Goal: Task Accomplishment & Management: Use online tool/utility

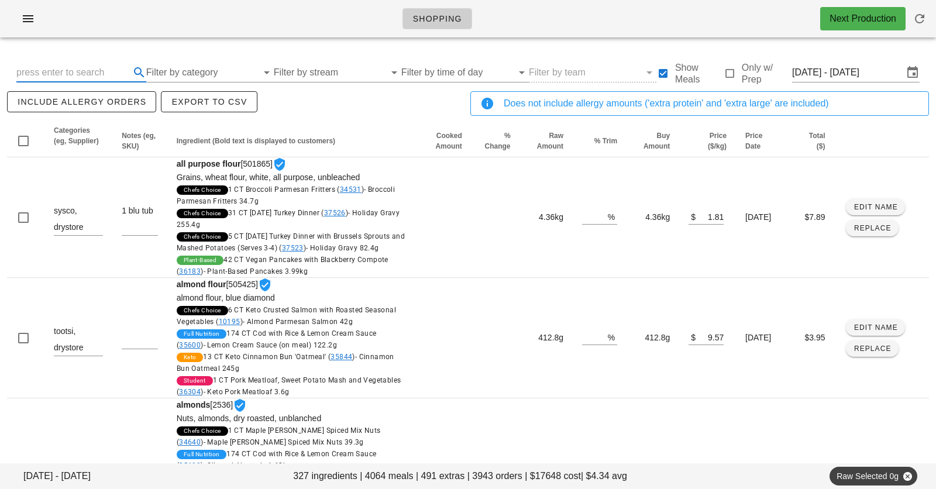
click at [99, 74] on input "text" at bounding box center [71, 72] width 111 height 19
type input "[MEDICAL_DATA]"
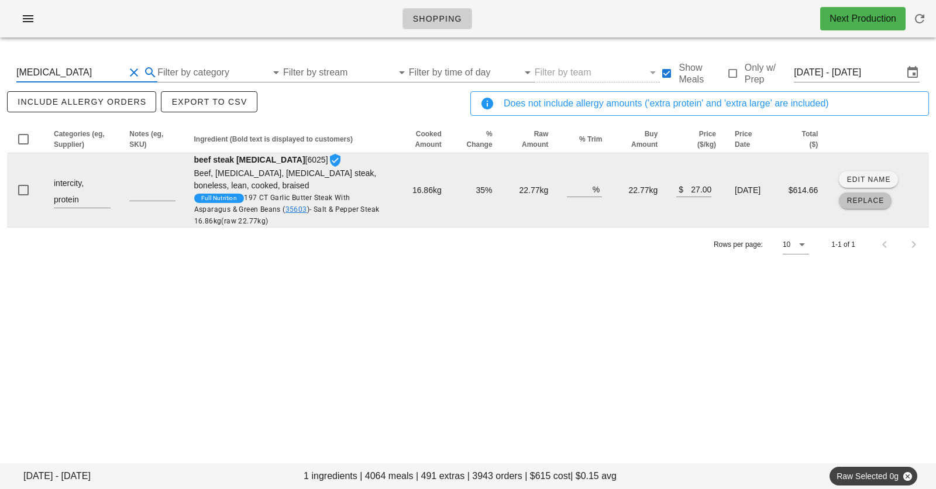
click at [853, 203] on span "Replace" at bounding box center [865, 201] width 38 height 8
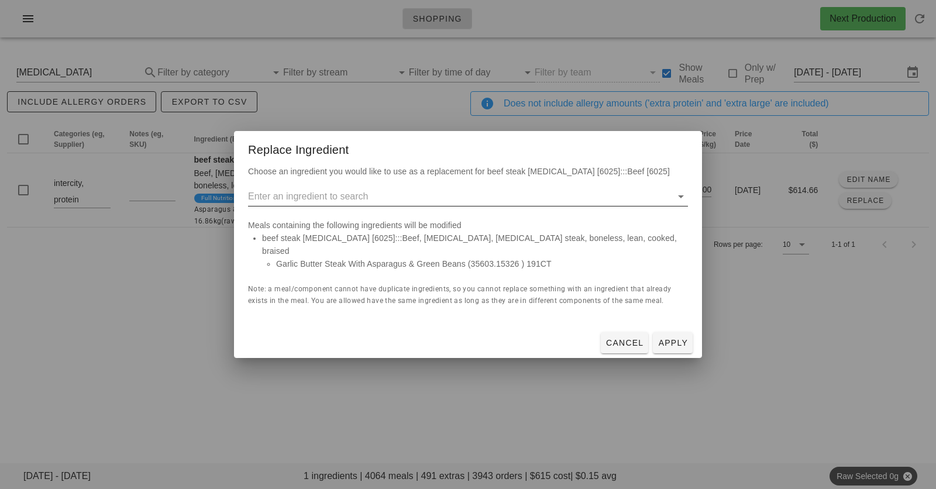
click at [428, 206] on input "text" at bounding box center [459, 196] width 423 height 19
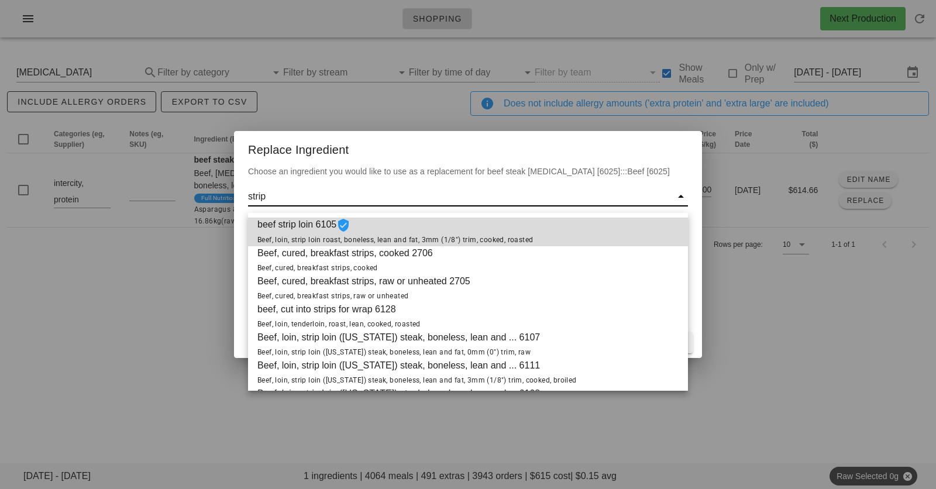
click at [297, 232] on span "beef strip loin 6105 Beef, loin, strip loin roast, boneless, lean and fat, 3mm …" at bounding box center [394, 232] width 275 height 29
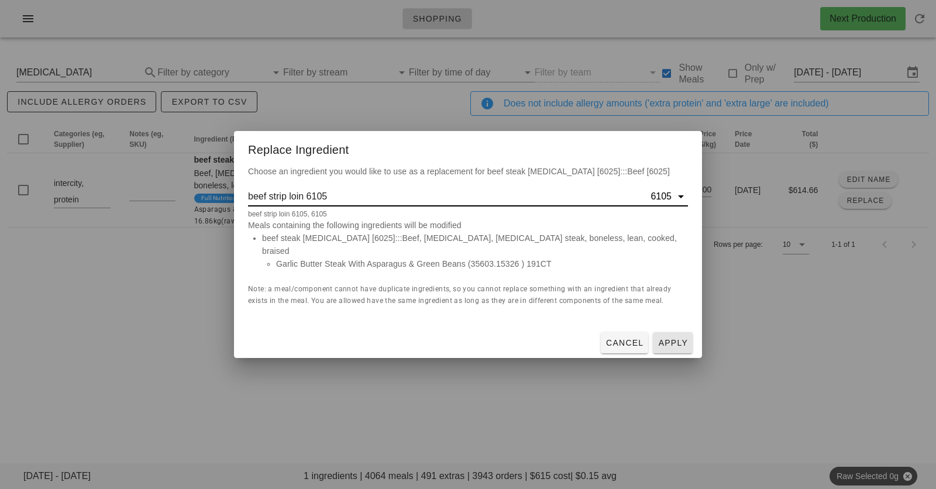
type input "beef strip loin 6105"
click at [673, 342] on button "Apply" at bounding box center [673, 342] width 40 height 21
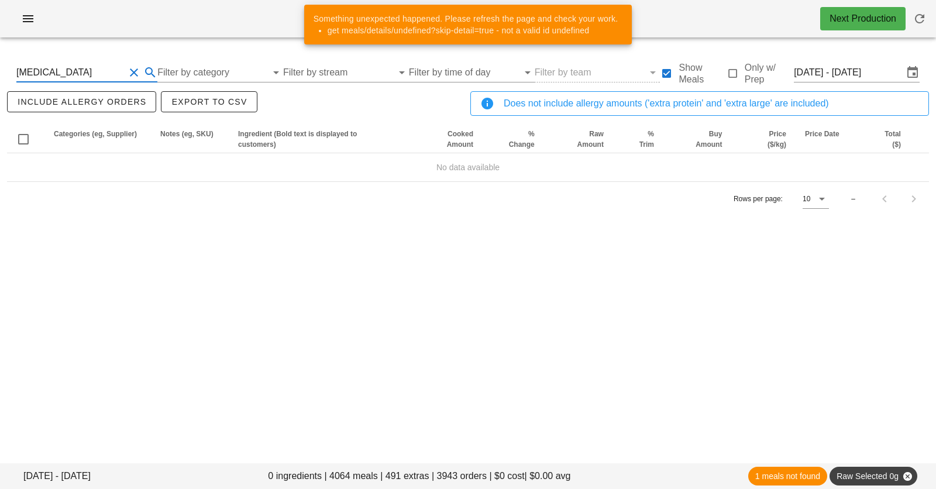
click at [98, 74] on input "[MEDICAL_DATA]" at bounding box center [70, 72] width 108 height 19
click at [864, 68] on input "[DATE] - [DATE]" at bounding box center [848, 72] width 109 height 19
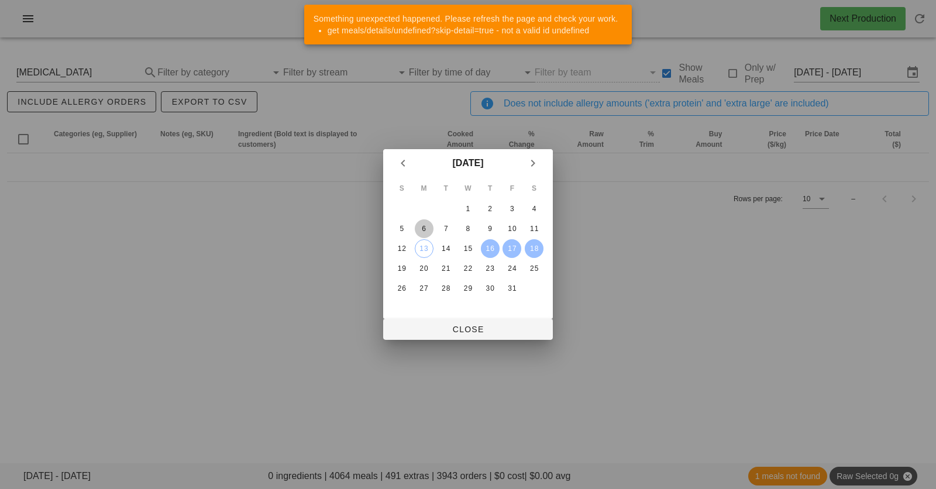
click at [425, 227] on div "6" at bounding box center [424, 229] width 19 height 8
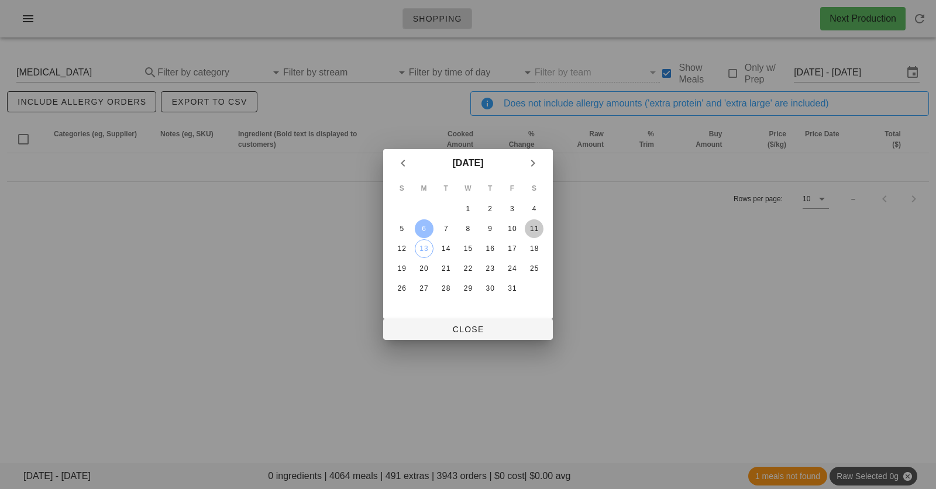
click at [533, 227] on div "11" at bounding box center [534, 229] width 19 height 8
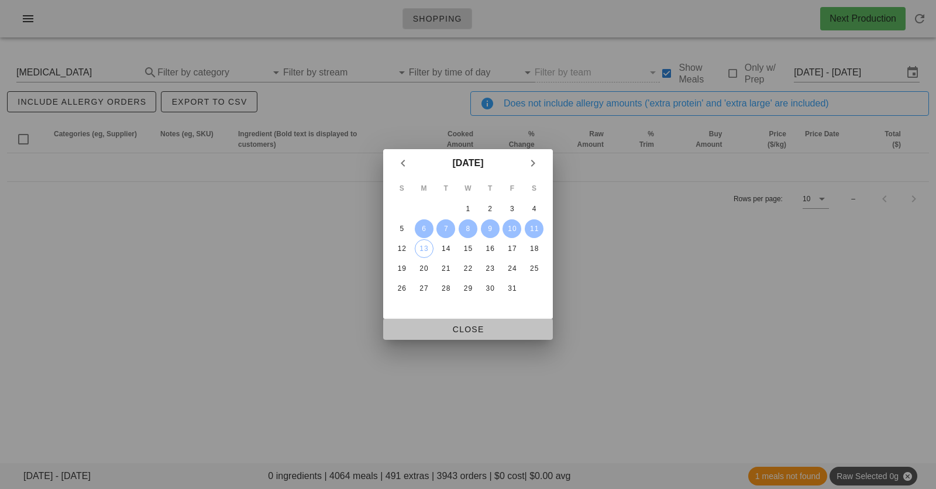
click at [454, 326] on span "Close" at bounding box center [467, 329] width 151 height 9
type input "[DATE] - [DATE]"
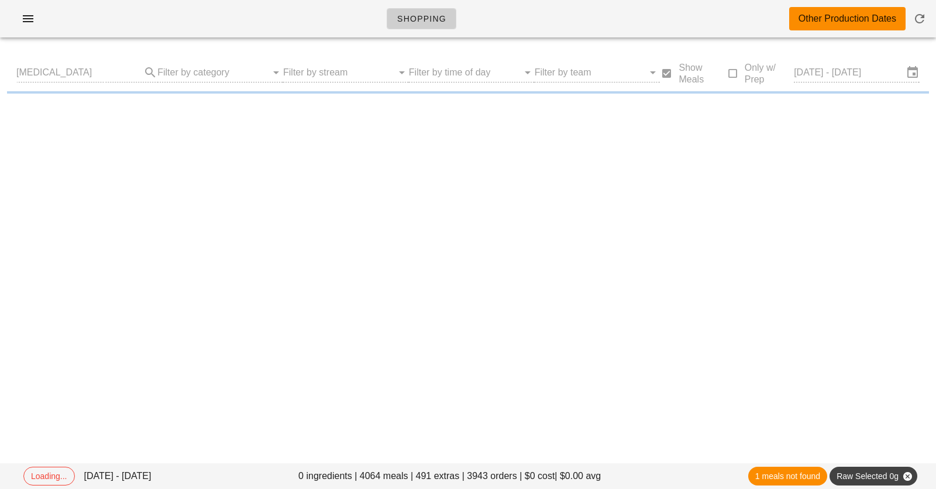
click at [309, 25] on div "Shopping Other Production Dates" at bounding box center [468, 18] width 936 height 37
click at [268, 35] on div "Shopping Other Production Dates" at bounding box center [468, 18] width 936 height 37
